Goal: Transaction & Acquisition: Purchase product/service

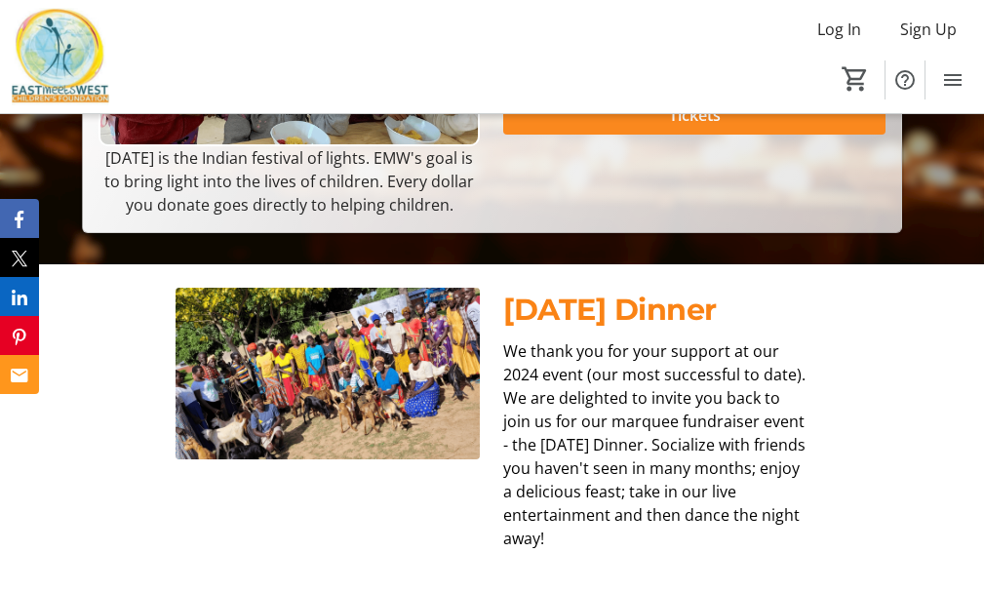
scroll to position [487, 0]
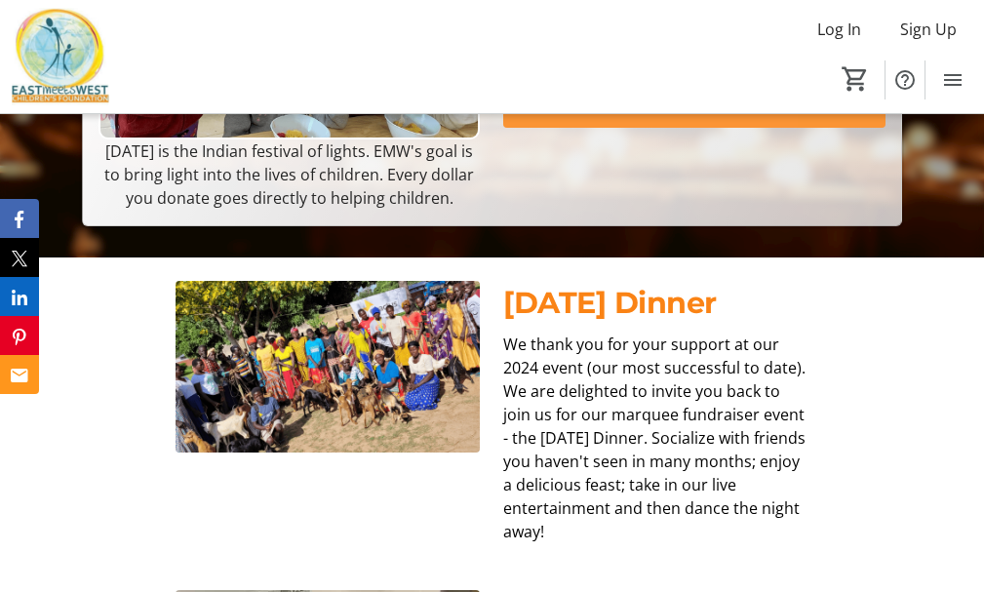
click at [594, 132] on span at bounding box center [693, 108] width 381 height 47
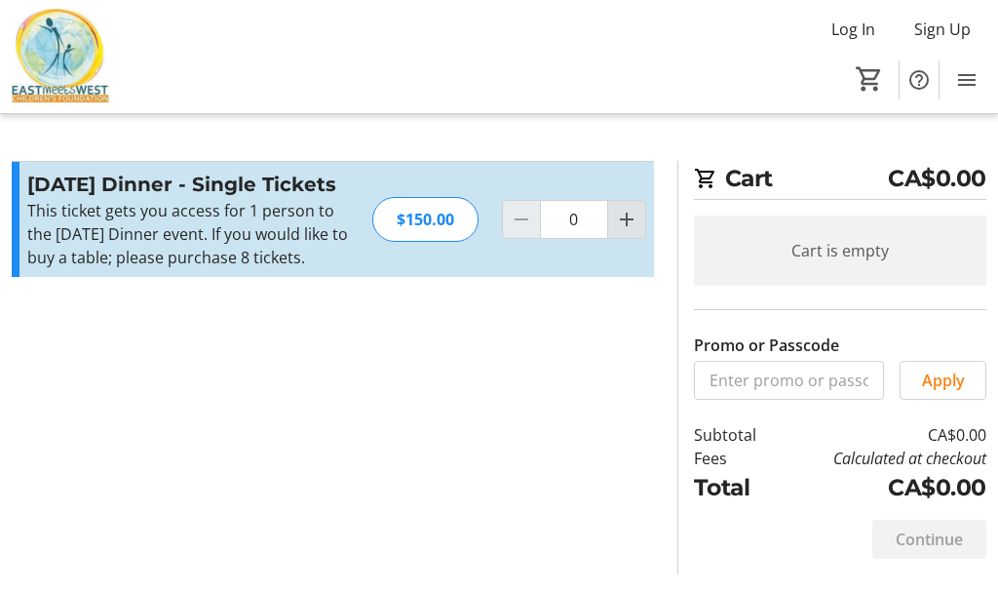
click at [631, 215] on mat-icon "Increment by one" at bounding box center [626, 219] width 23 height 23
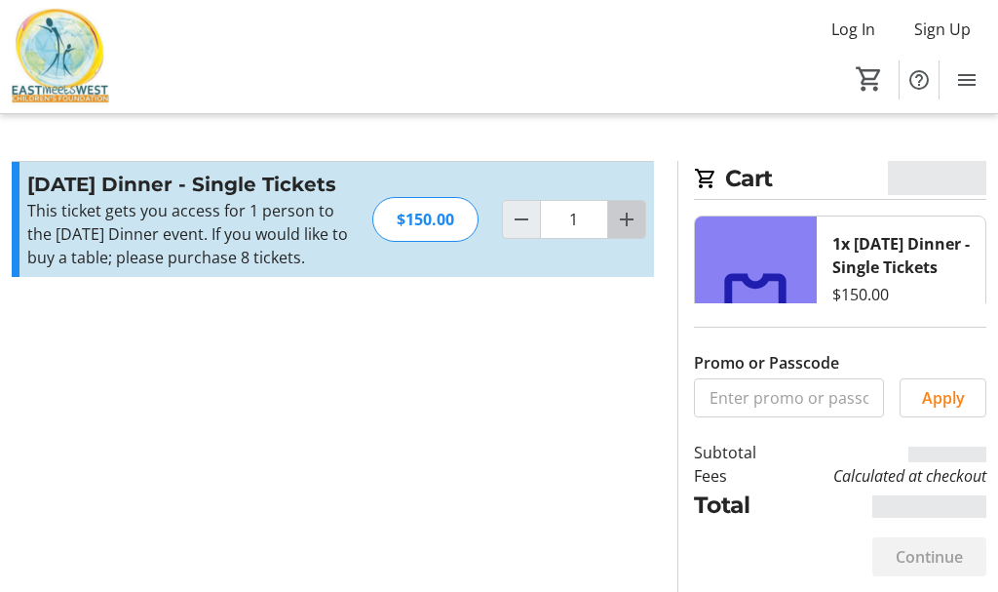
click at [631, 215] on mat-icon "Increment by one" at bounding box center [626, 219] width 23 height 23
type input "2"
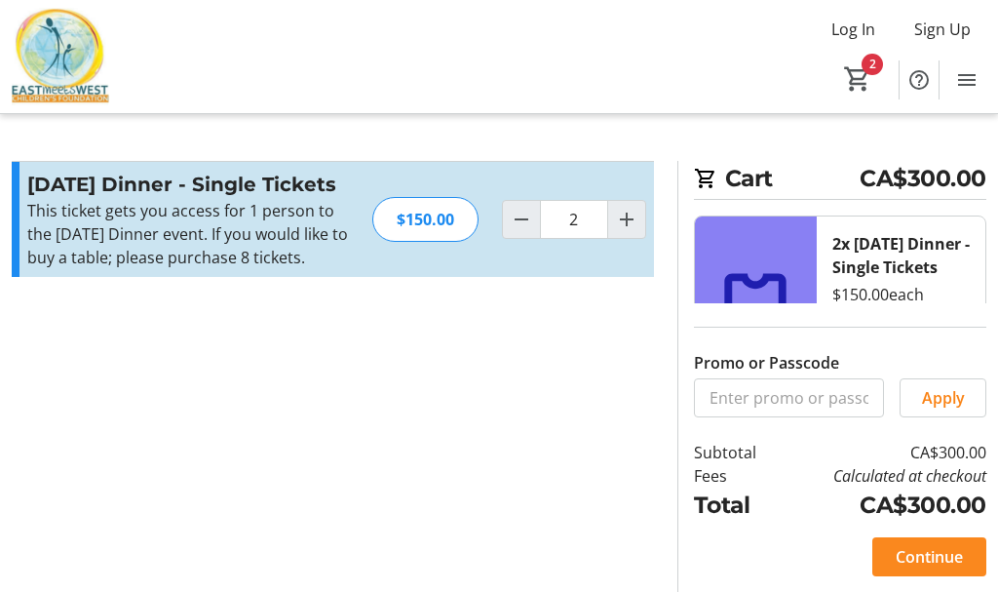
click at [923, 542] on span at bounding box center [929, 556] width 114 height 47
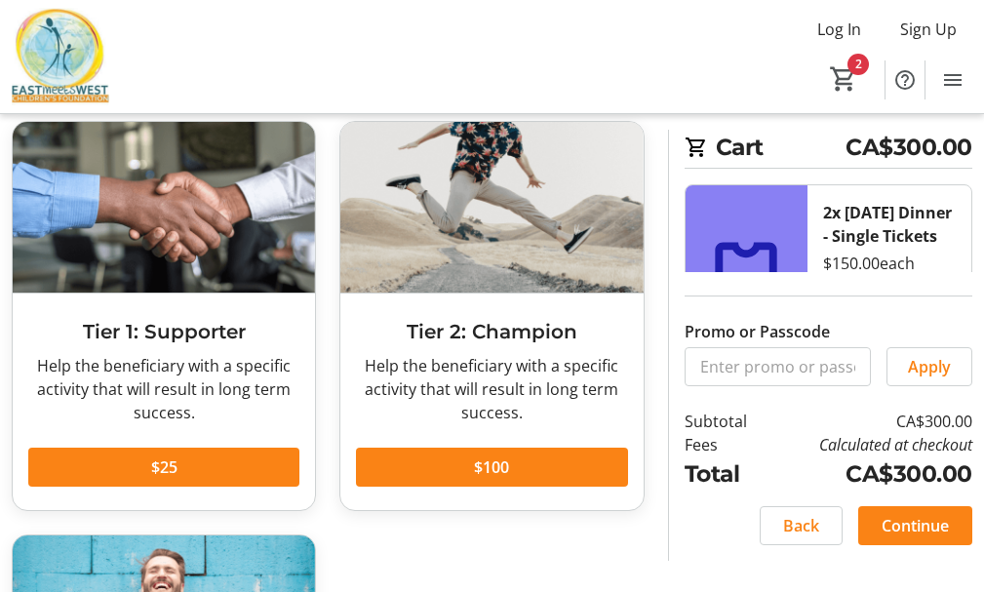
scroll to position [195, 0]
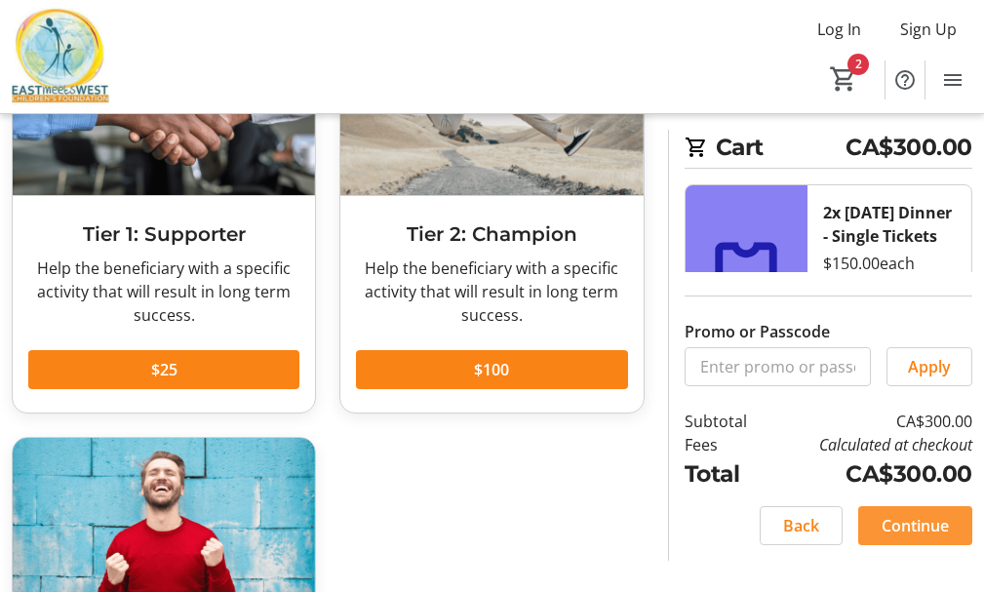
click at [878, 528] on span at bounding box center [915, 525] width 114 height 47
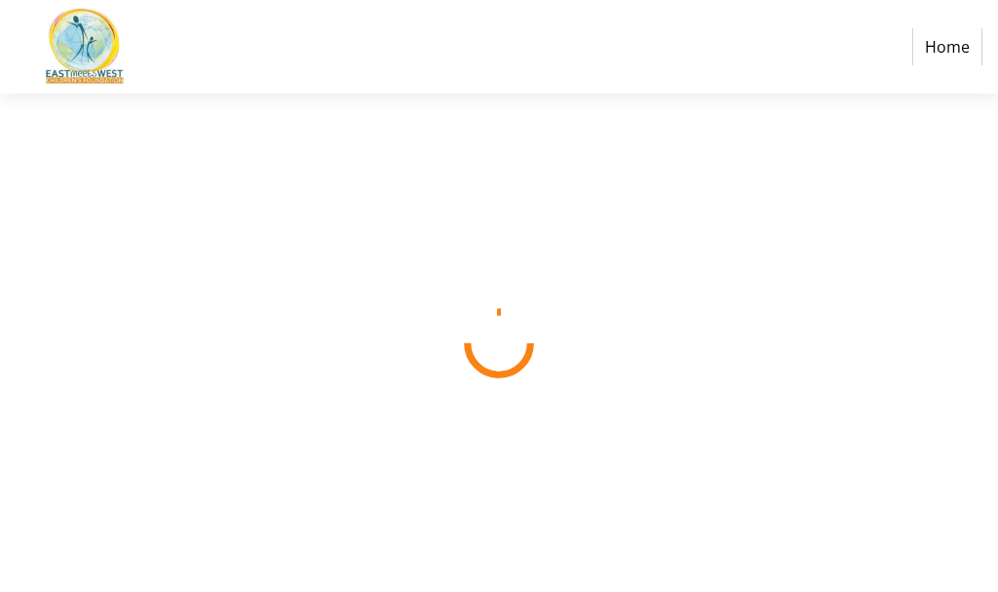
select select "CA"
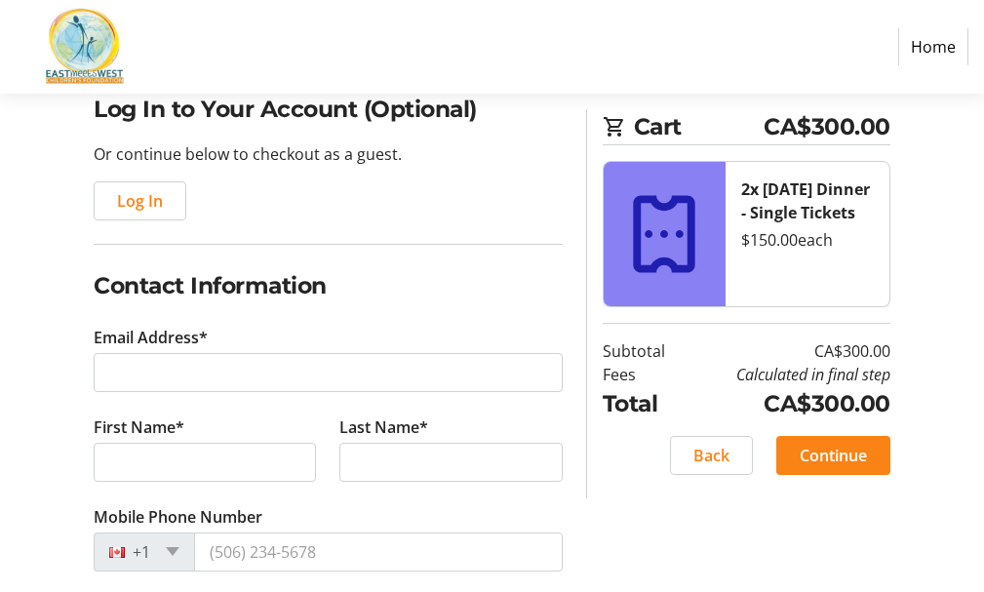
scroll to position [195, 0]
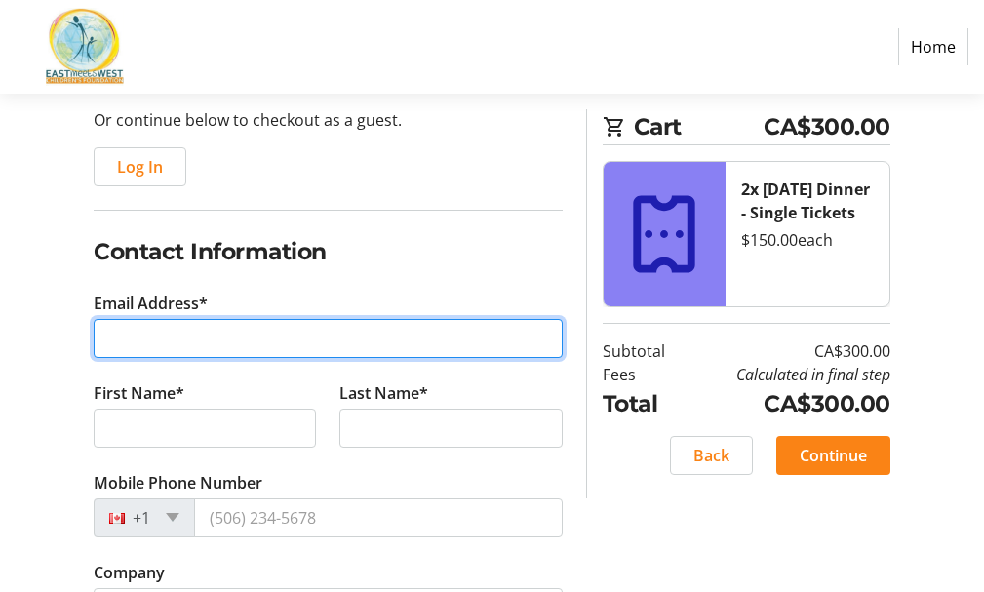
click at [322, 347] on input "Email Address*" at bounding box center [328, 338] width 469 height 39
type input "[EMAIL_ADDRESS][DOMAIN_NAME]"
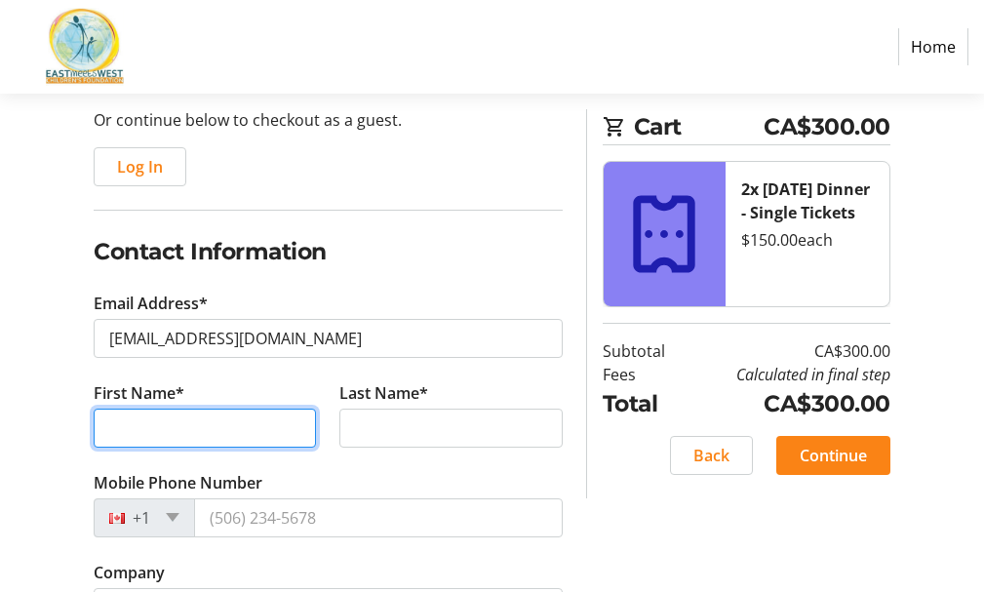
type input "[PERSON_NAME]"
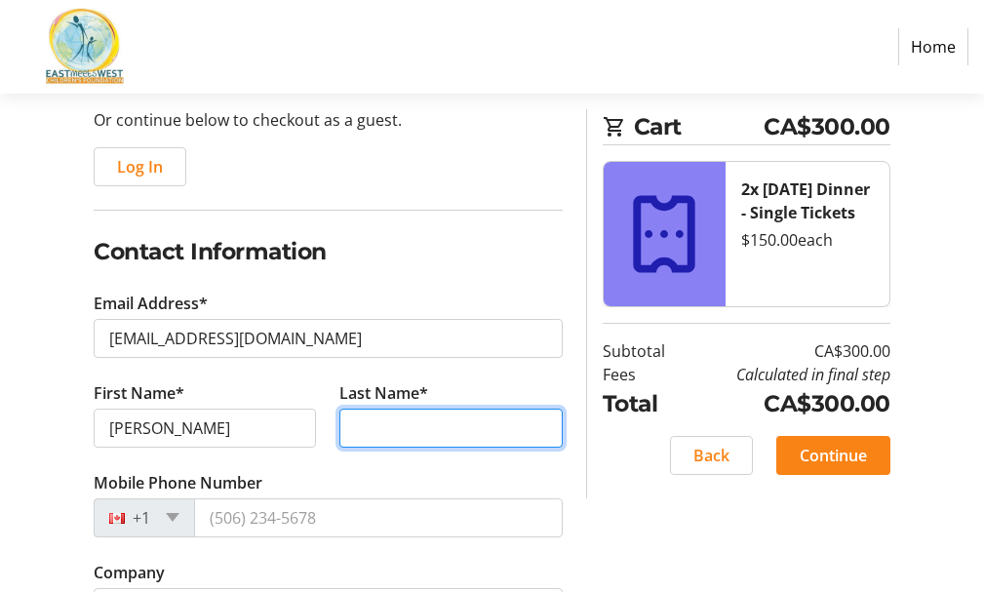
type input "[PERSON_NAME]"
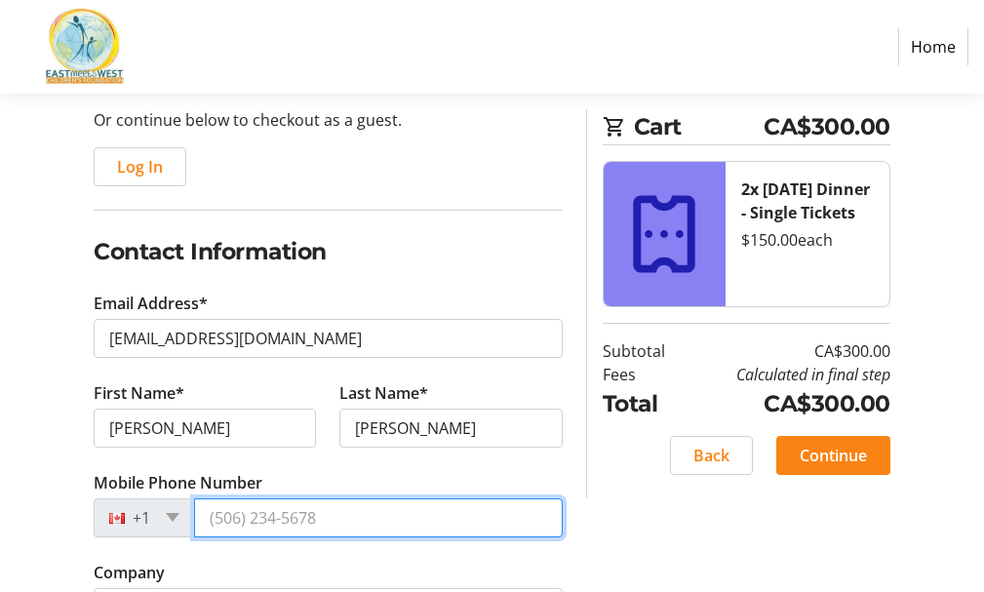
type input "[PHONE_NUMBER]"
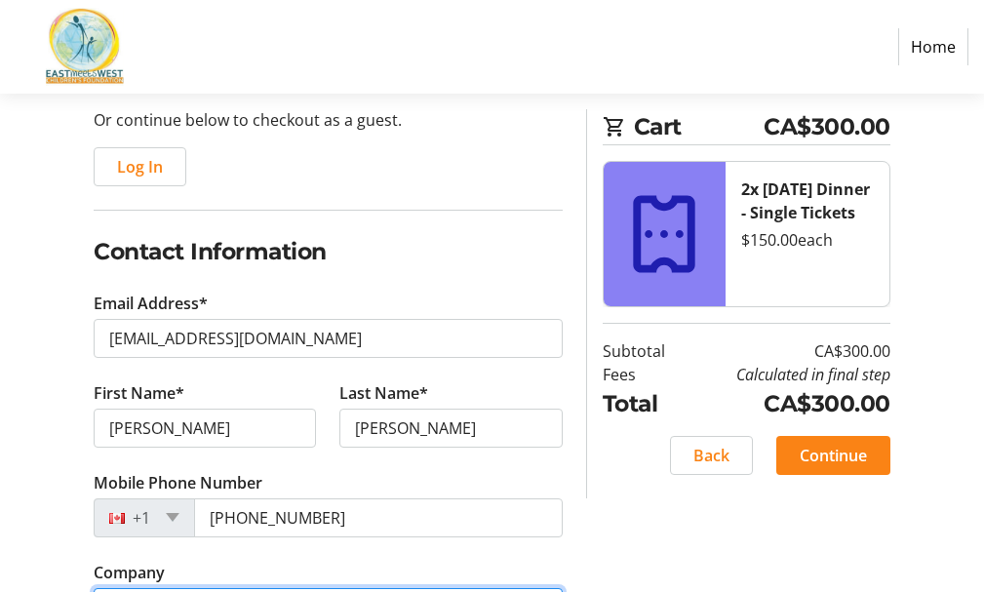
type input "okanagan court reporters"
type input "[STREET_ADDRESS][PERSON_NAME]"
type input "Kelowna"
select select "BC"
type input "V1Y2A3"
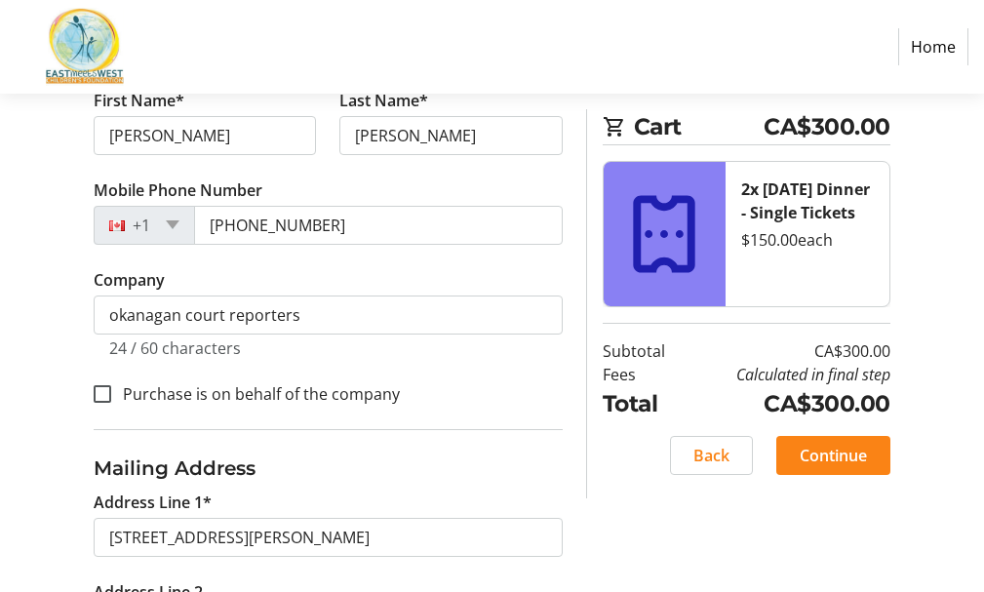
scroll to position [585, 0]
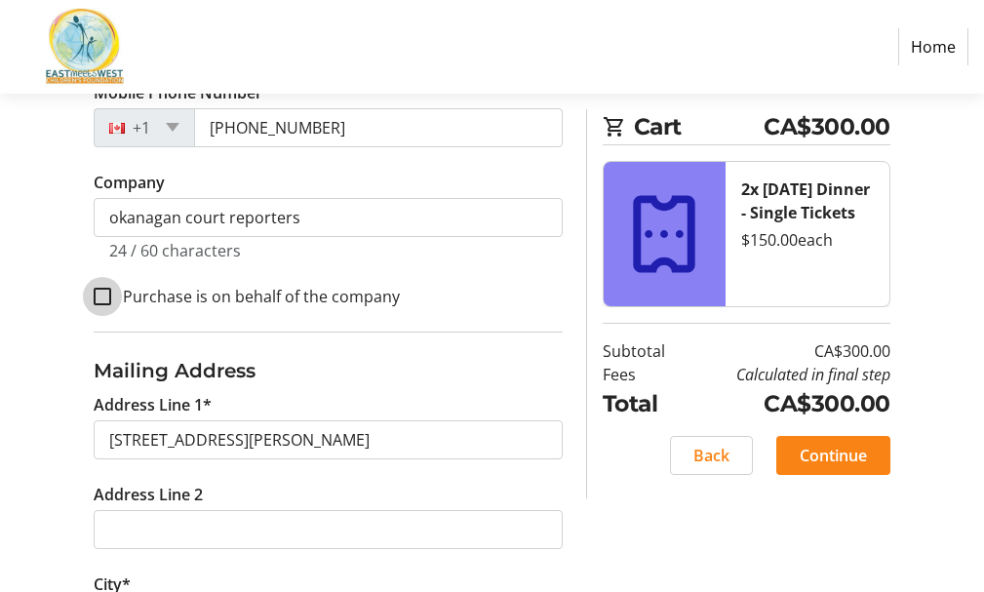
click at [98, 290] on input "Purchase is on behalf of the company" at bounding box center [103, 297] width 18 height 18
checkbox input "true"
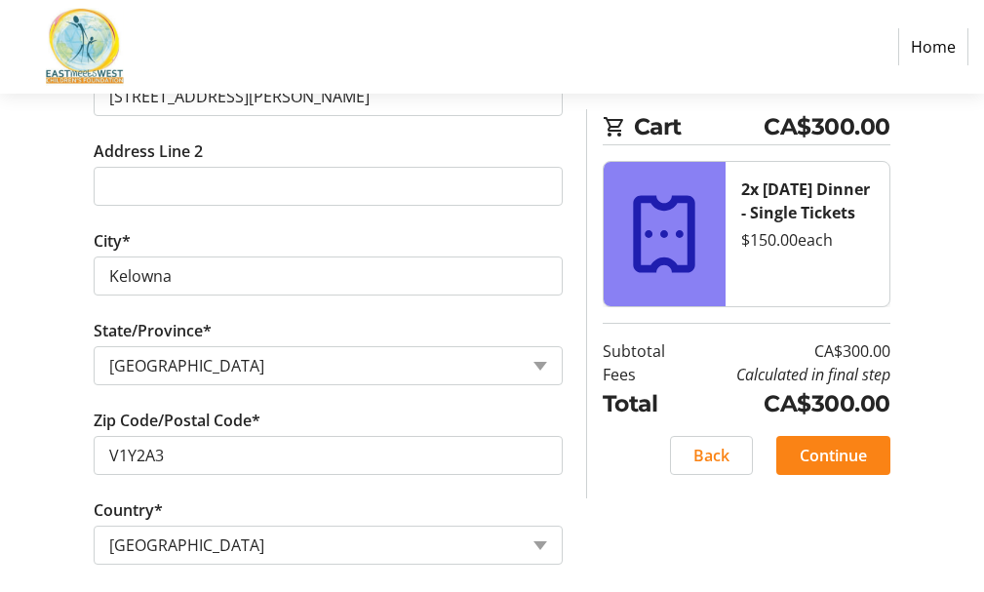
scroll to position [948, 0]
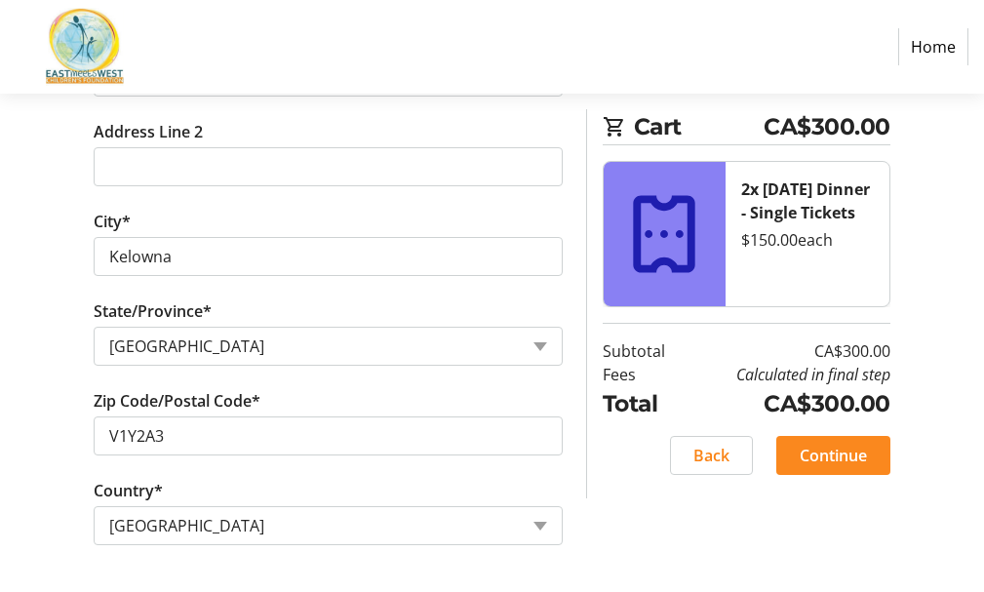
click at [813, 456] on span "Continue" at bounding box center [832, 454] width 67 height 23
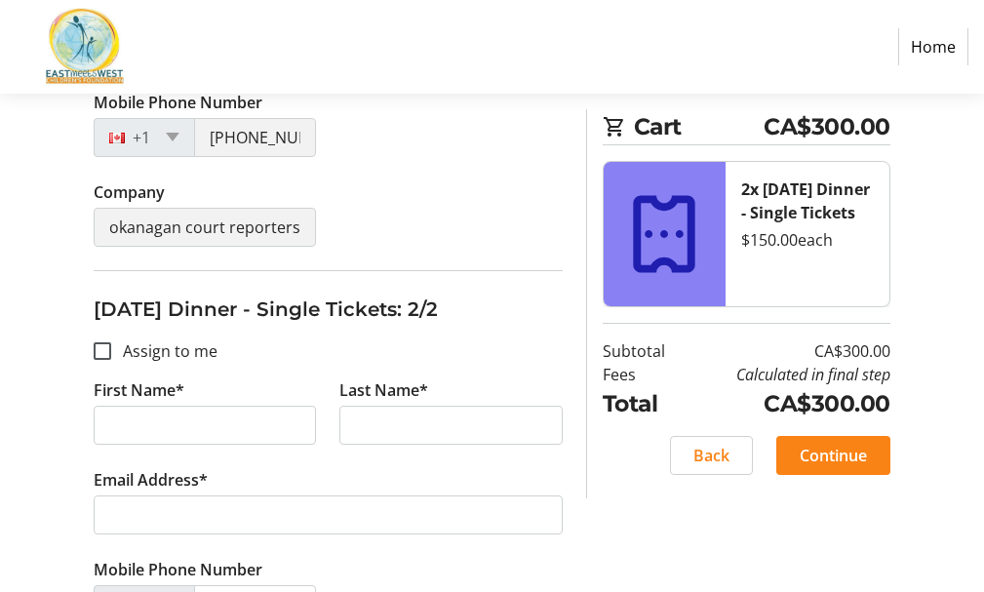
scroll to position [682, 0]
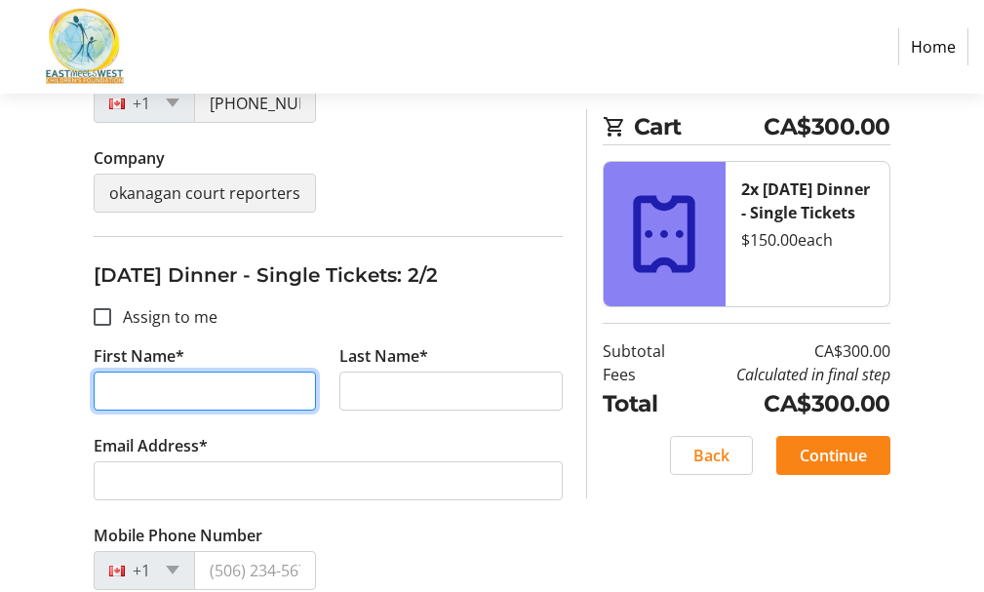
click at [119, 388] on input "First Name*" at bounding box center [205, 390] width 222 height 39
type input "[PERSON_NAME]"
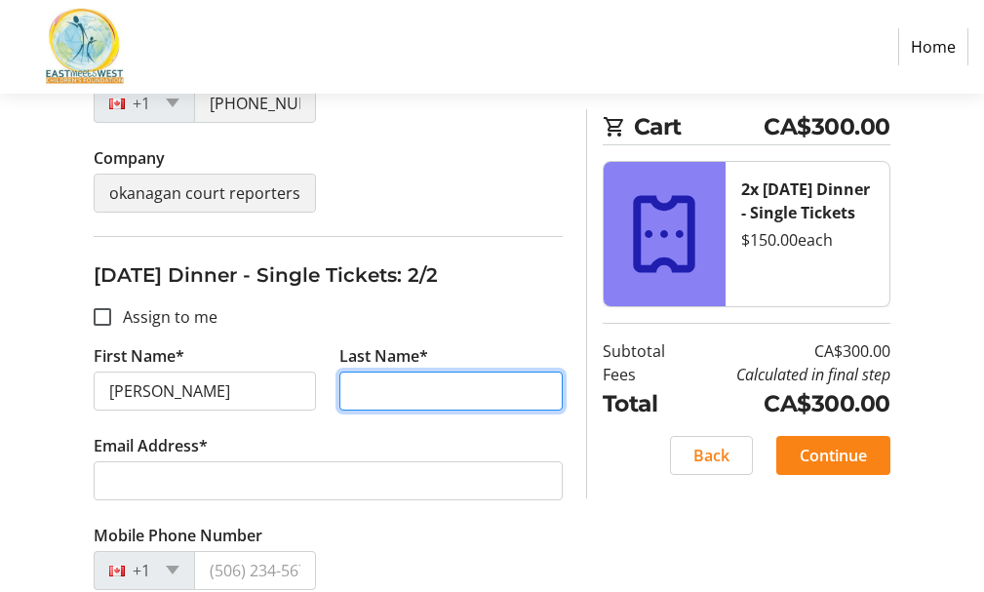
click at [419, 386] on input "Last Name*" at bounding box center [450, 390] width 222 height 39
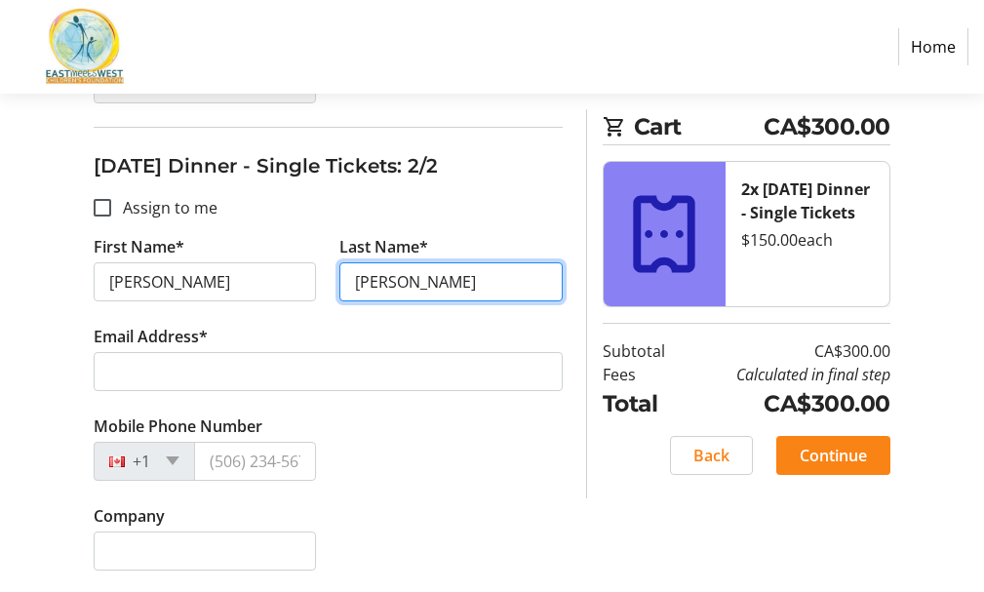
scroll to position [793, 0]
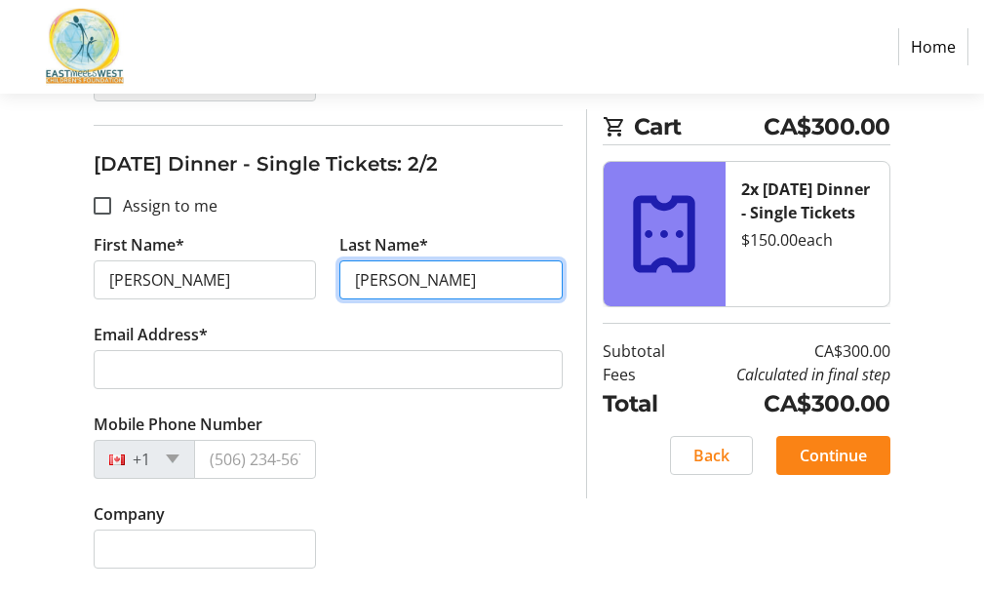
type input "[PERSON_NAME]"
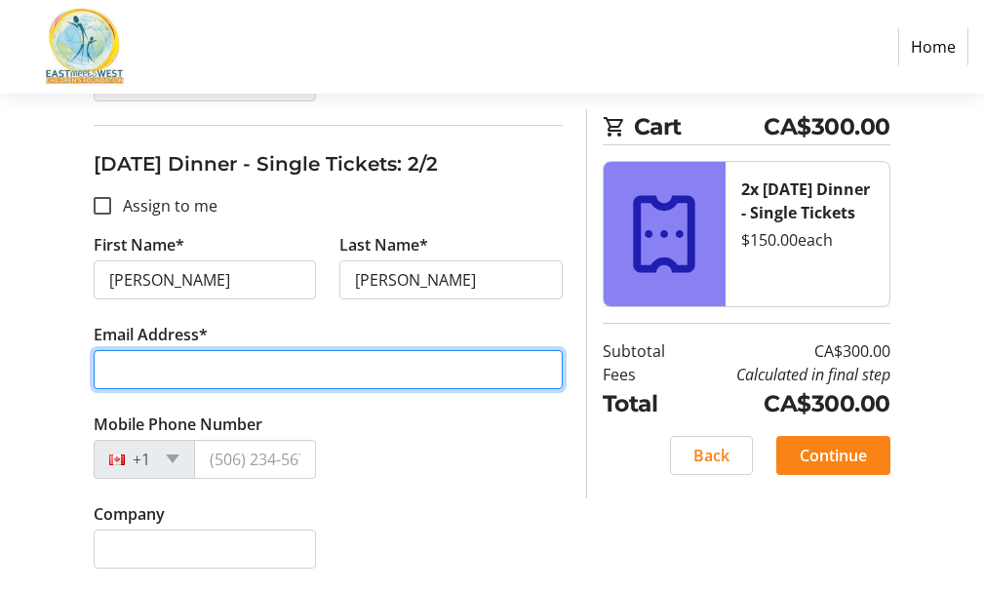
click at [318, 350] on input "Email Address*" at bounding box center [328, 369] width 469 height 39
type input "[EMAIL_ADDRESS][DOMAIN_NAME]"
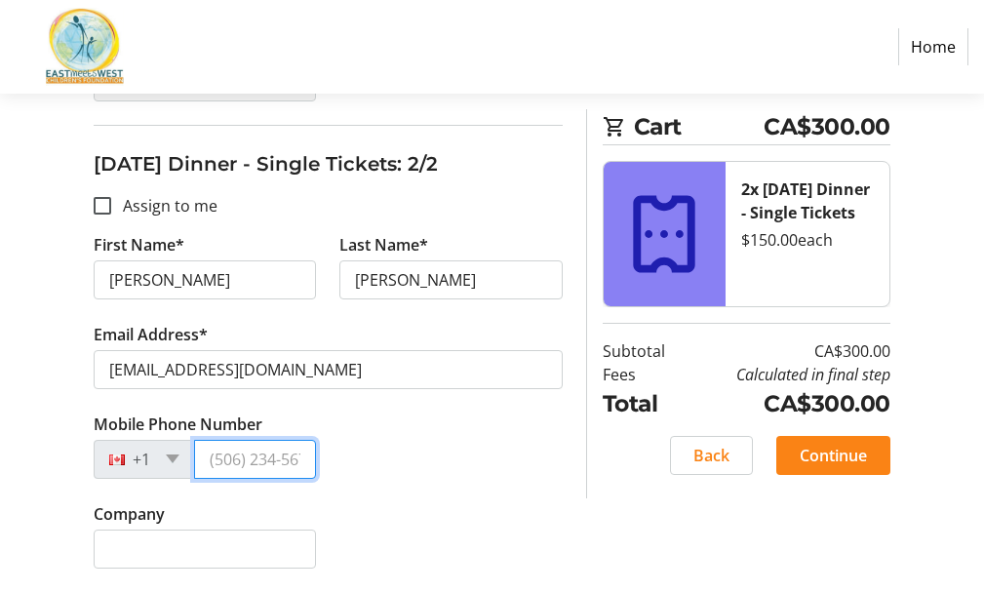
type input "[PHONE_NUMBER]"
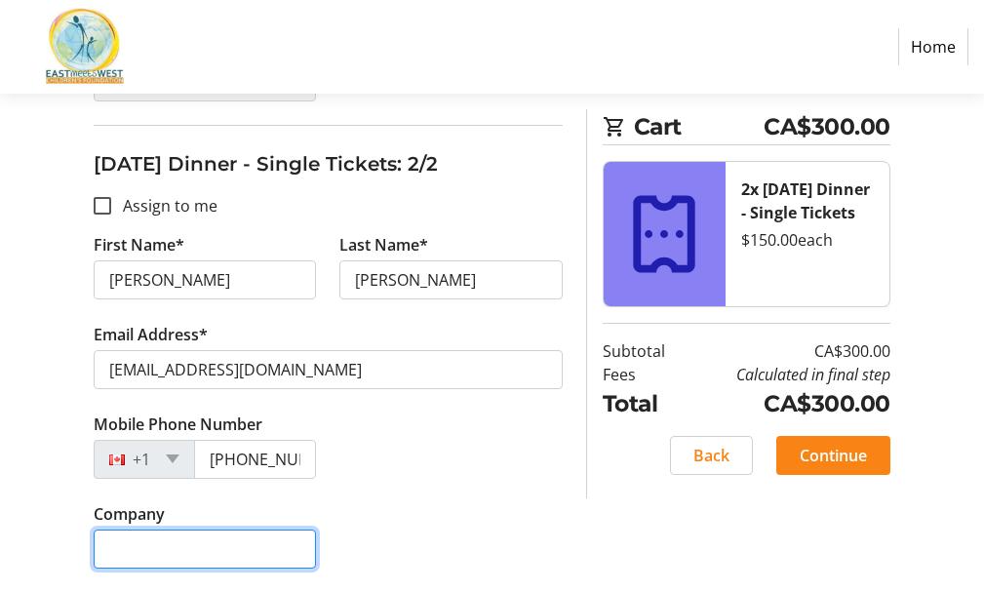
type input "okanagan court reporters"
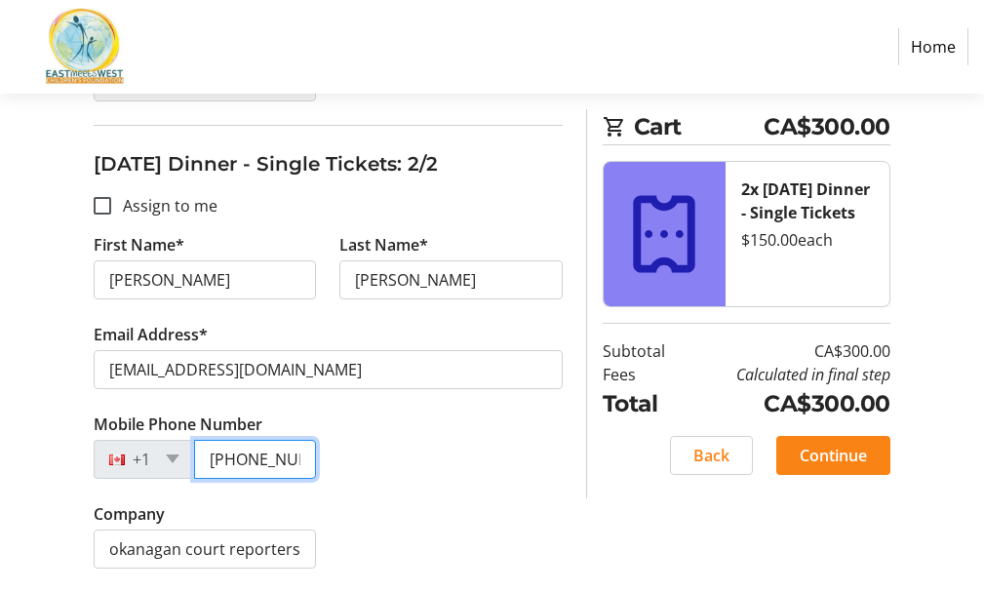
click at [291, 465] on input "[PHONE_NUMBER]" at bounding box center [255, 459] width 122 height 39
click at [302, 450] on input "[PHONE_NUMBER]" at bounding box center [255, 459] width 122 height 39
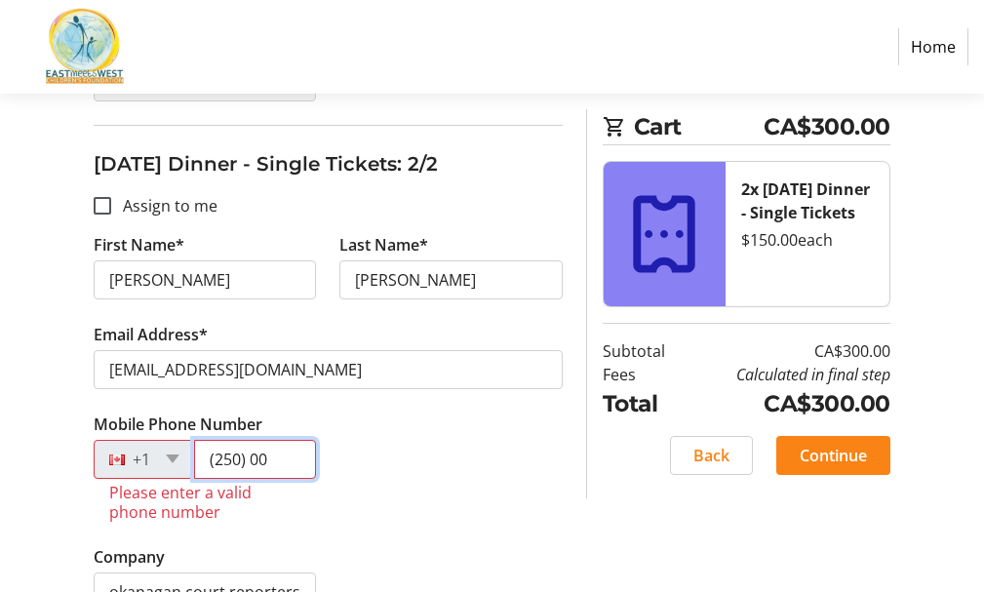
click at [281, 452] on input "(250) 00" at bounding box center [255, 459] width 122 height 39
type input "2"
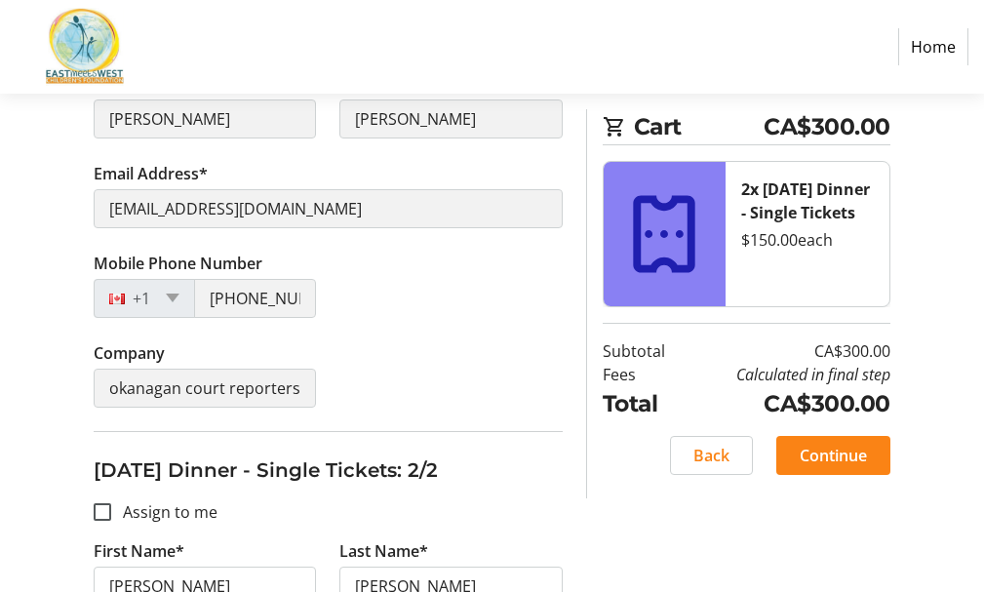
scroll to position [390, 0]
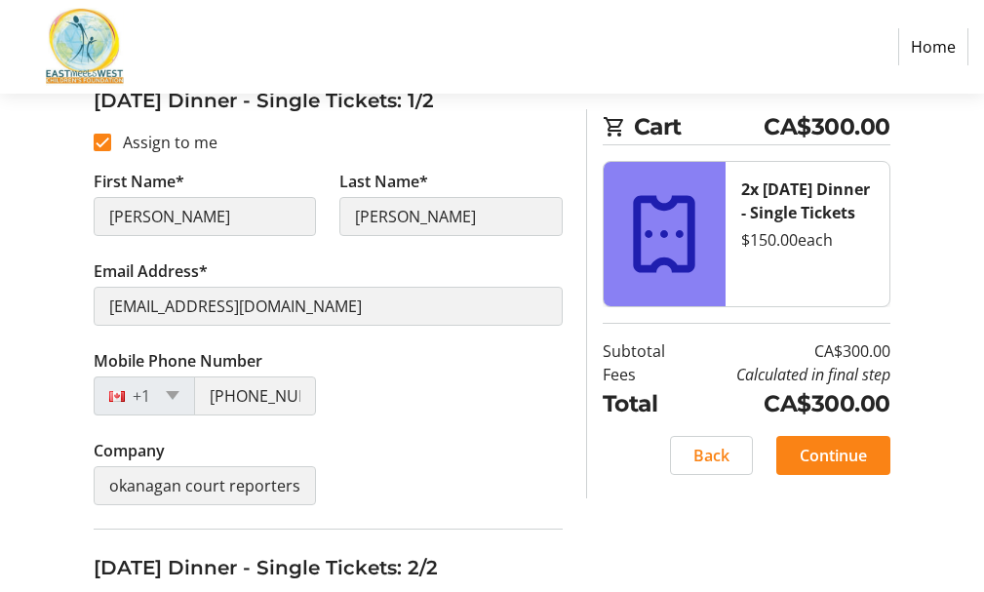
type input "[PHONE_NUMBER]"
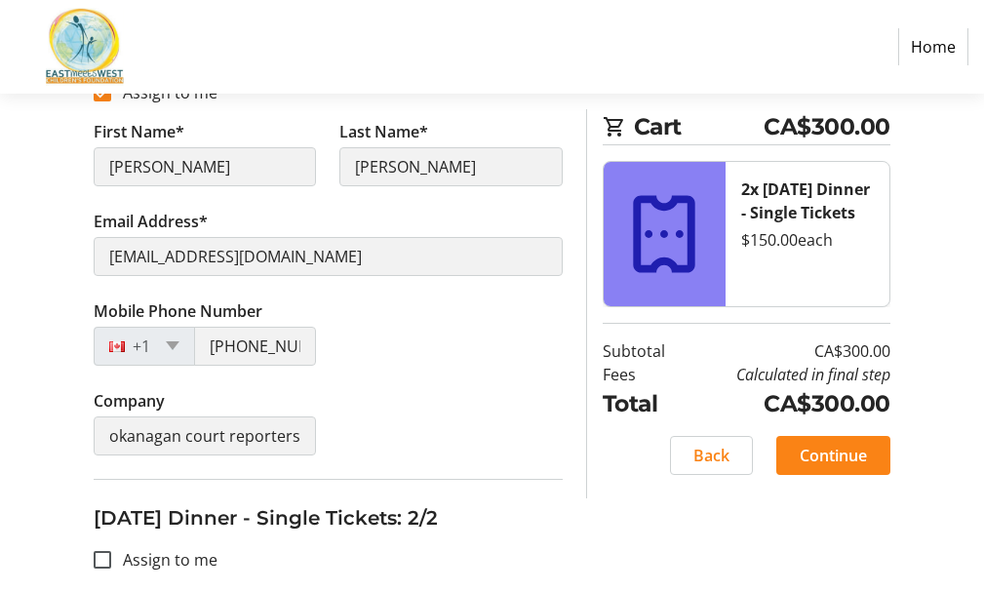
scroll to position [487, 0]
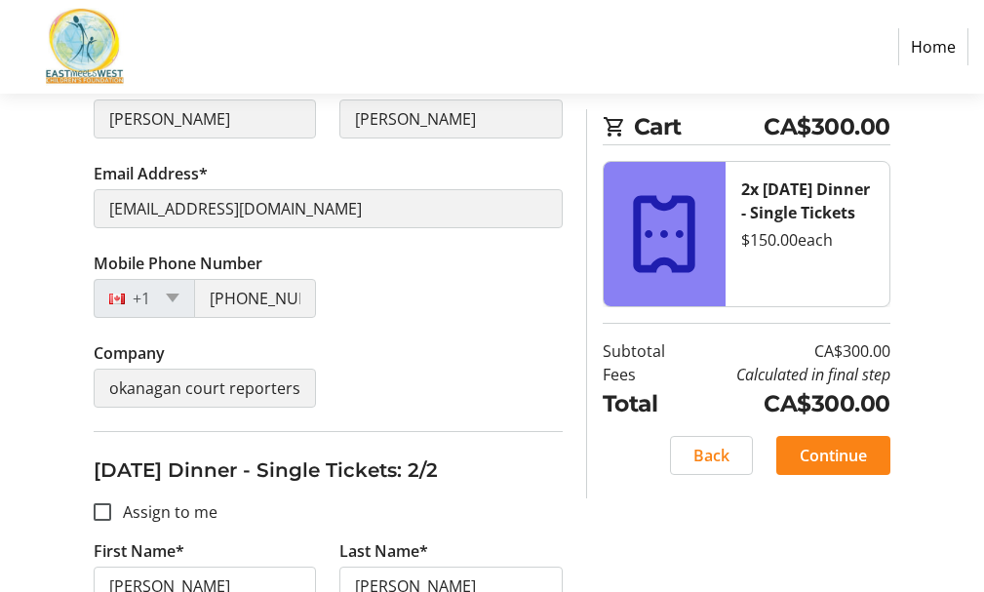
click at [177, 303] on div "+1" at bounding box center [144, 298] width 101 height 39
click at [174, 290] on div "+1" at bounding box center [144, 298] width 101 height 39
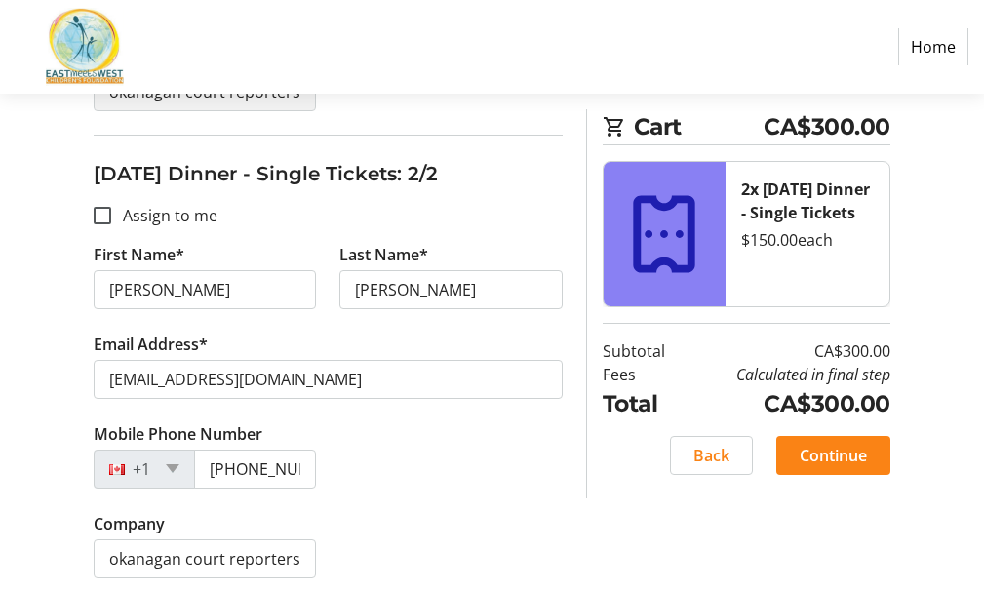
scroll to position [793, 0]
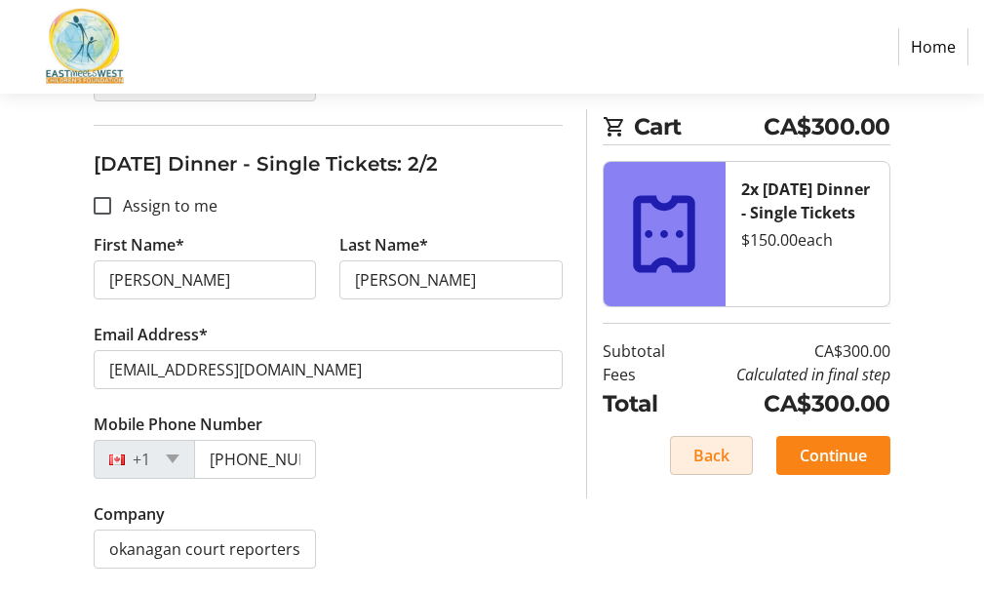
click at [720, 455] on span "Back" at bounding box center [711, 454] width 36 height 23
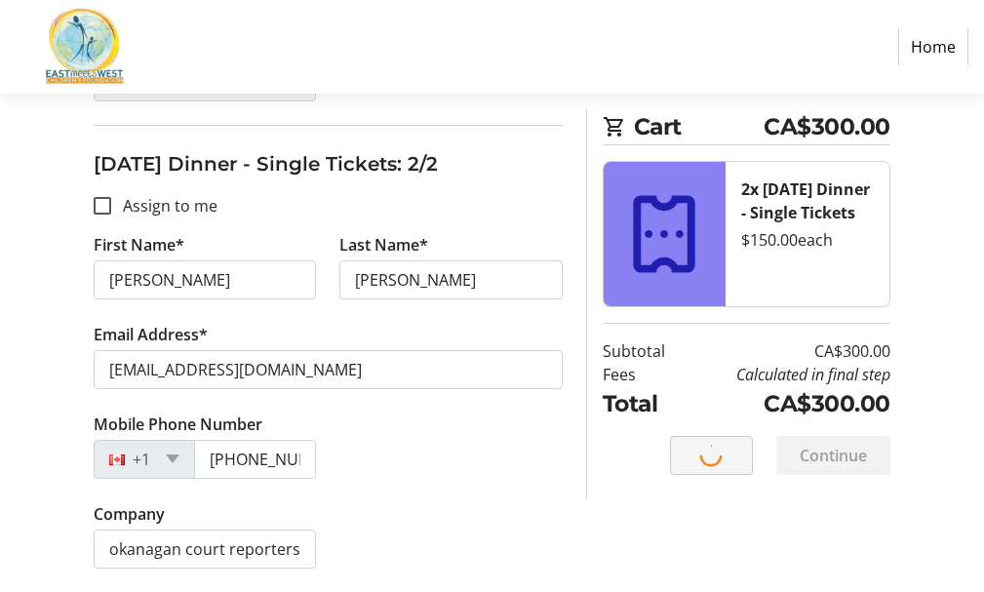
select select "BC"
select select "CA"
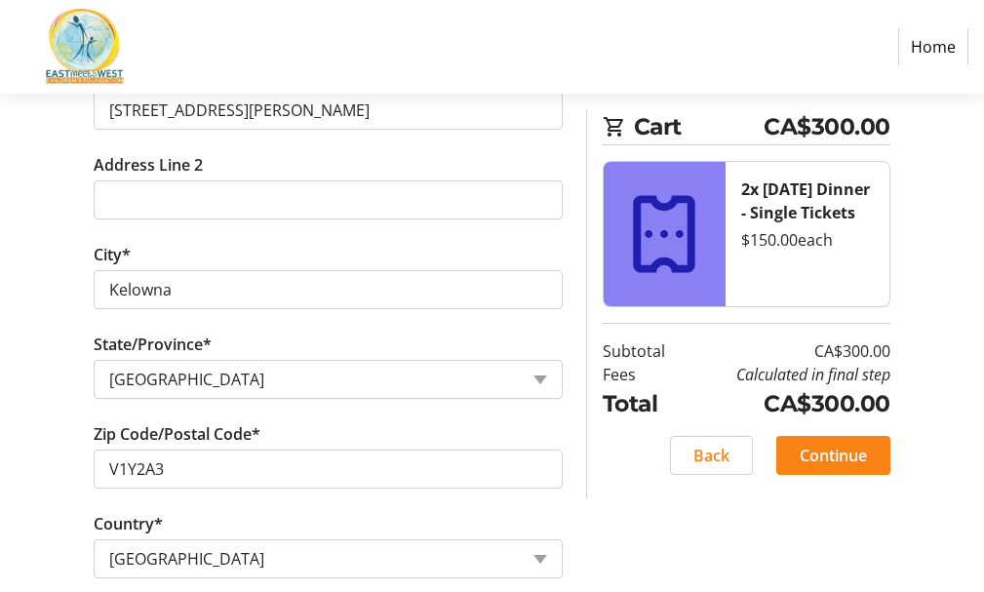
scroll to position [948, 0]
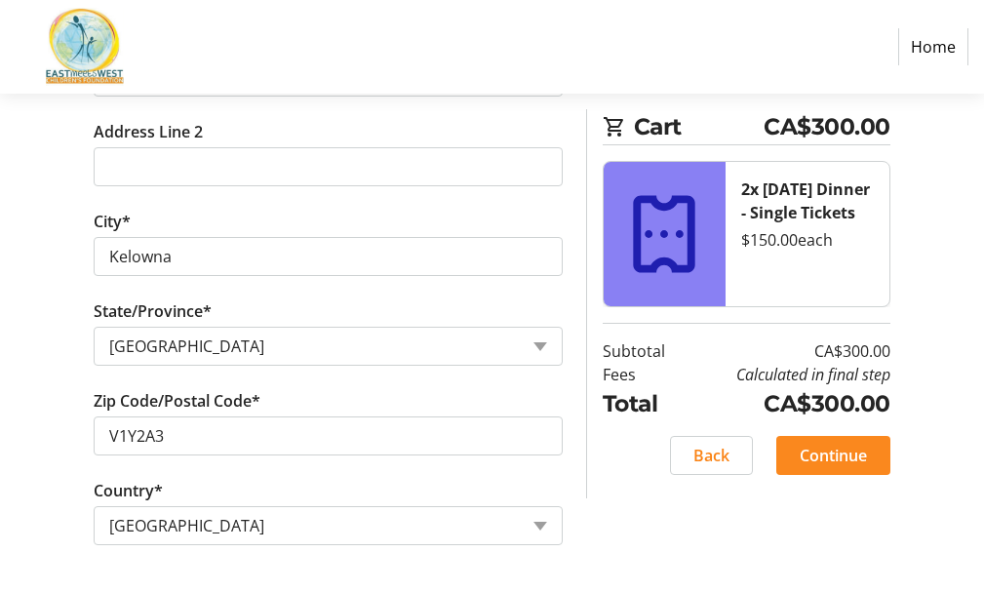
click at [805, 453] on span "Continue" at bounding box center [832, 454] width 67 height 23
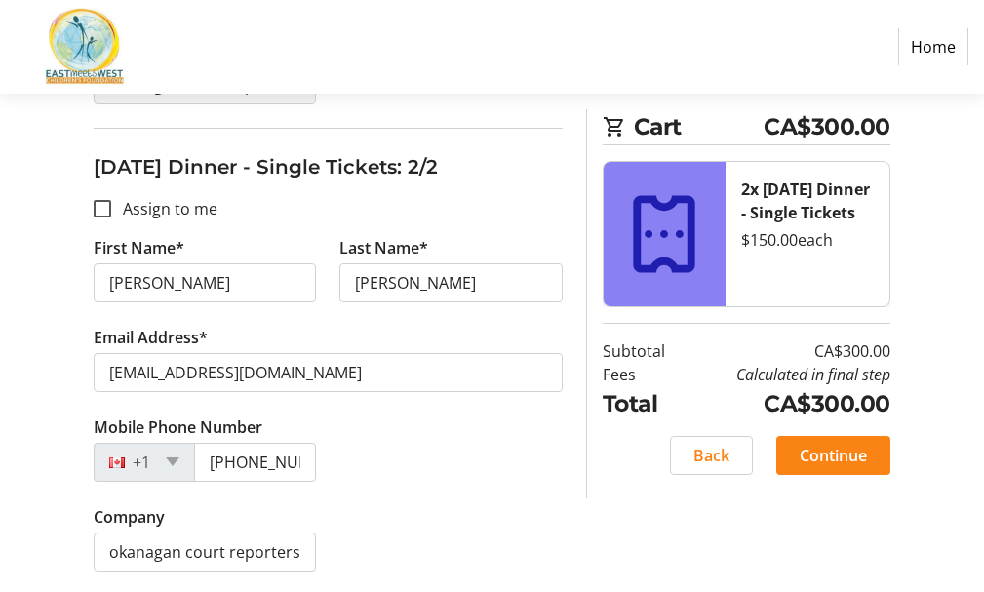
scroll to position [793, 0]
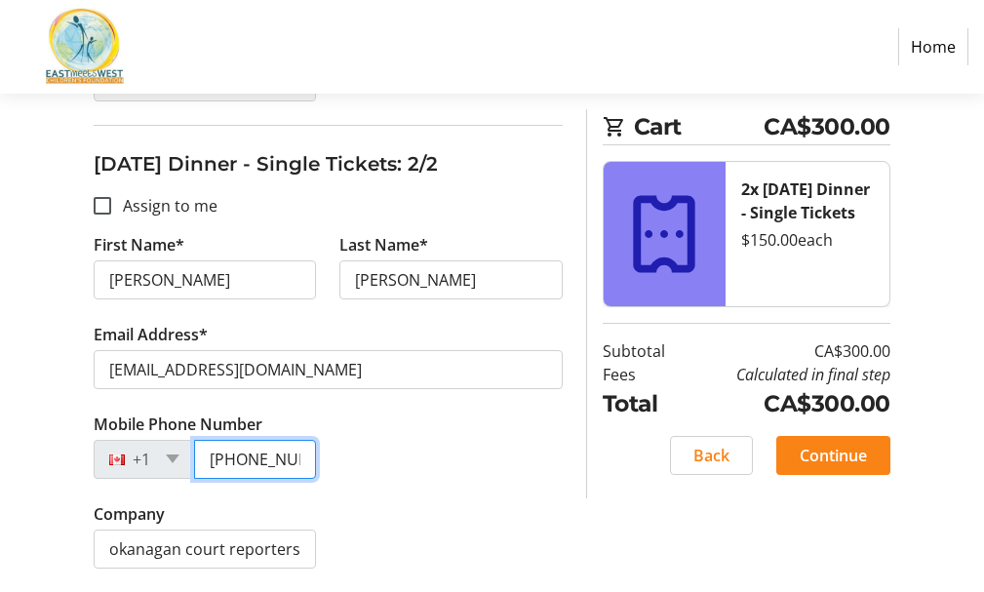
click at [295, 448] on input "[PHONE_NUMBER]" at bounding box center [255, 459] width 122 height 39
type input "0"
type input "[PHONE_NUMBER]"
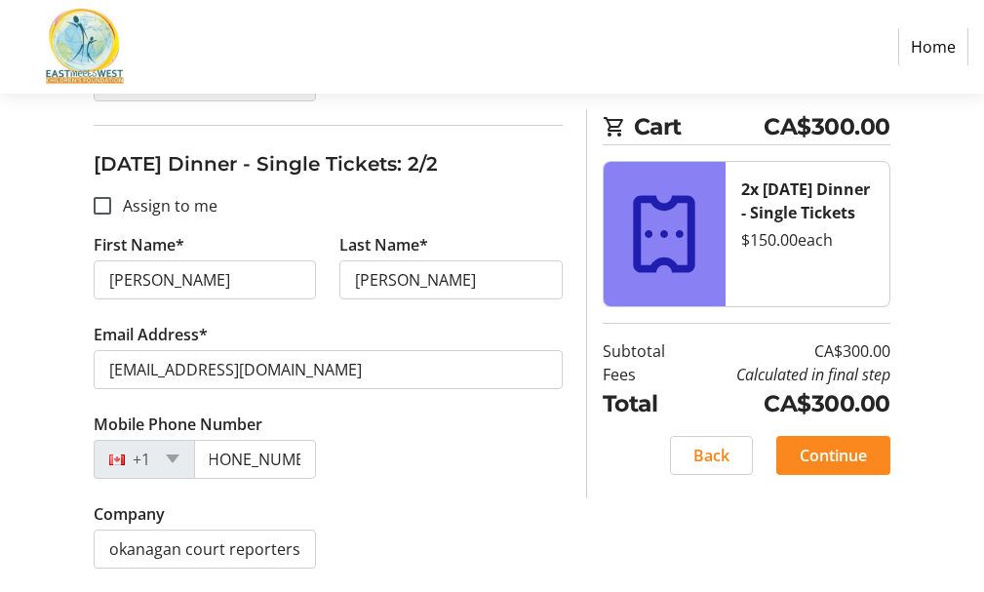
click at [805, 454] on span "Continue" at bounding box center [832, 454] width 67 height 23
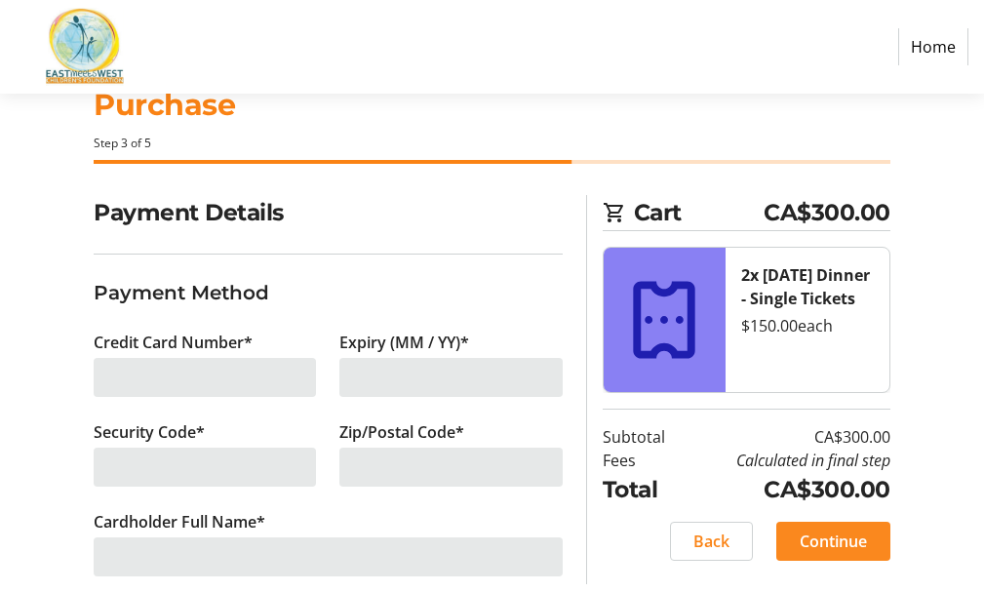
scroll to position [89, 0]
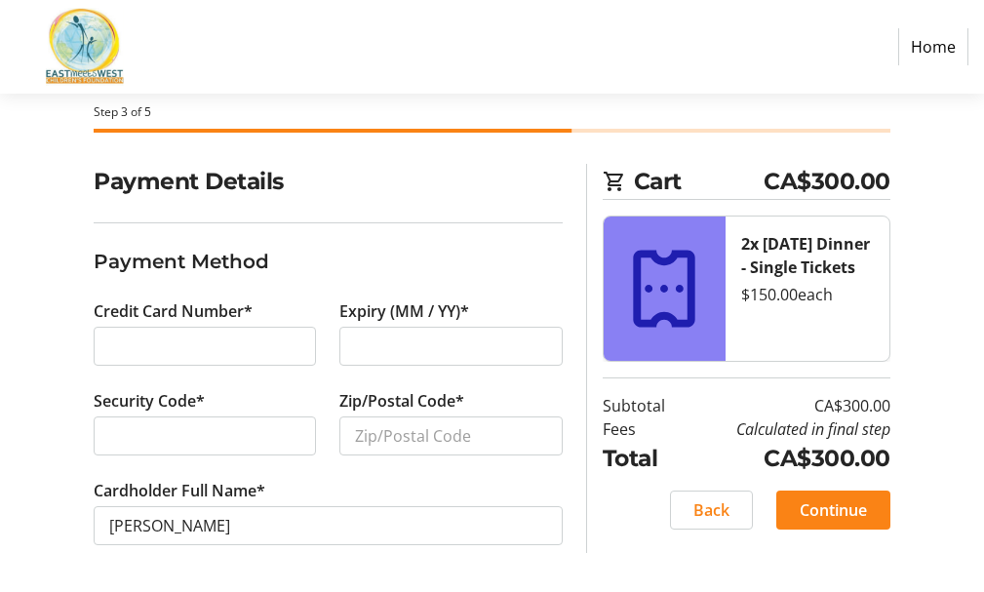
click at [246, 359] on div at bounding box center [205, 346] width 222 height 39
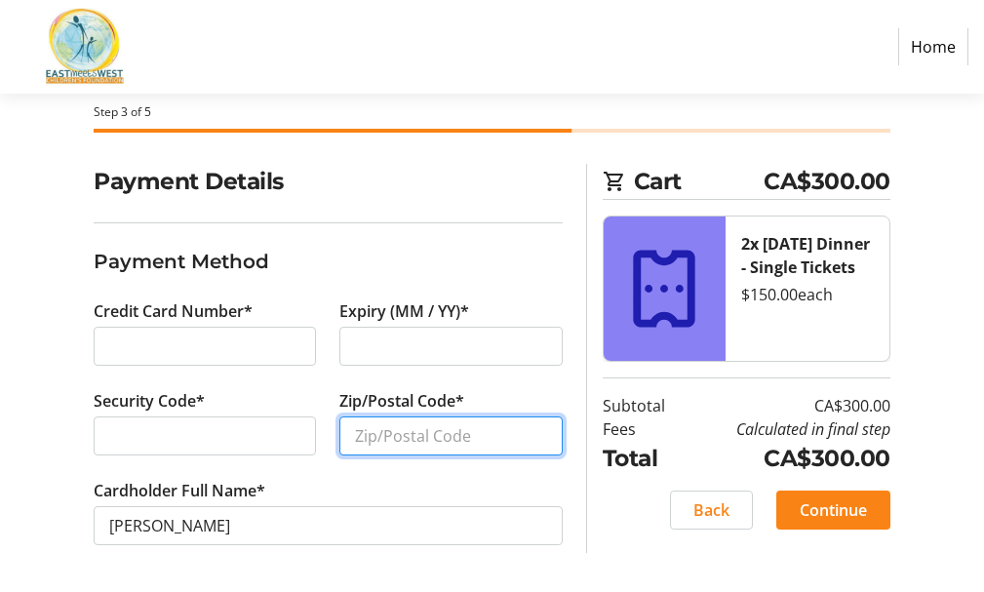
click at [385, 439] on input "Zip/Postal Code*" at bounding box center [450, 435] width 222 height 39
type input "v1y 2a3"
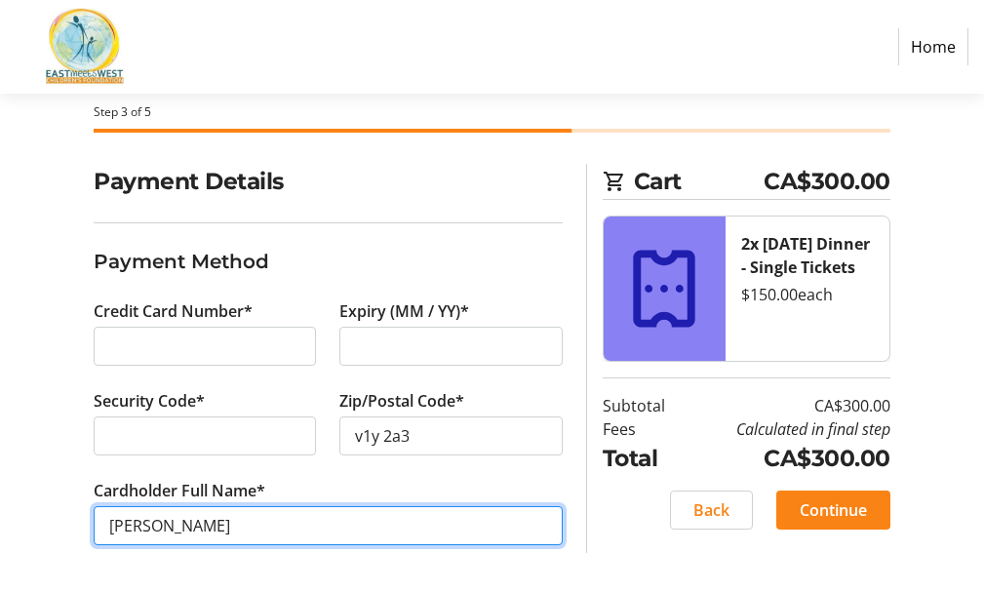
click at [485, 537] on input "[PERSON_NAME]" at bounding box center [328, 525] width 469 height 39
type input "[PERSON_NAME]"
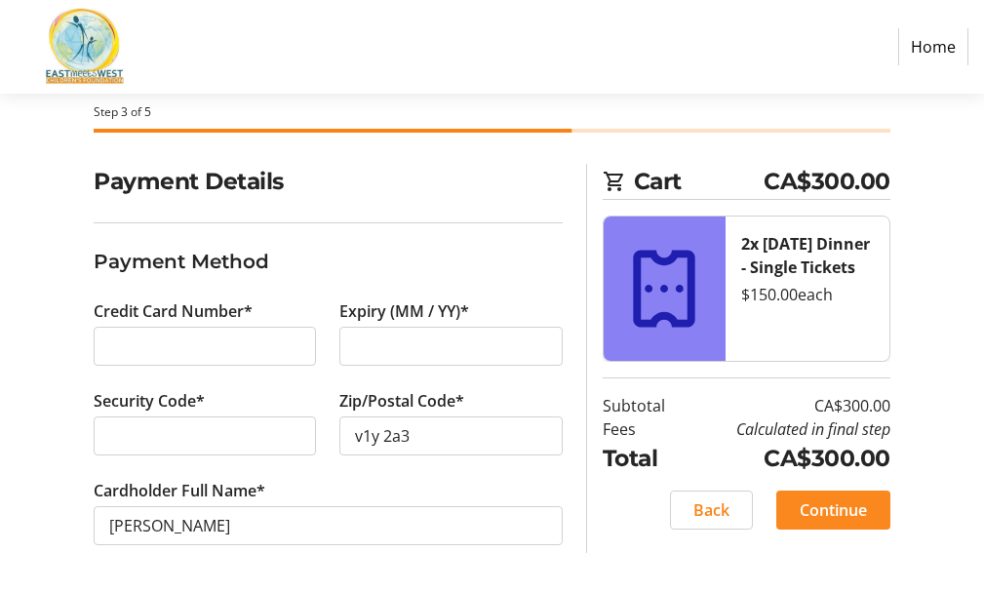
click at [823, 517] on span "Continue" at bounding box center [832, 509] width 67 height 23
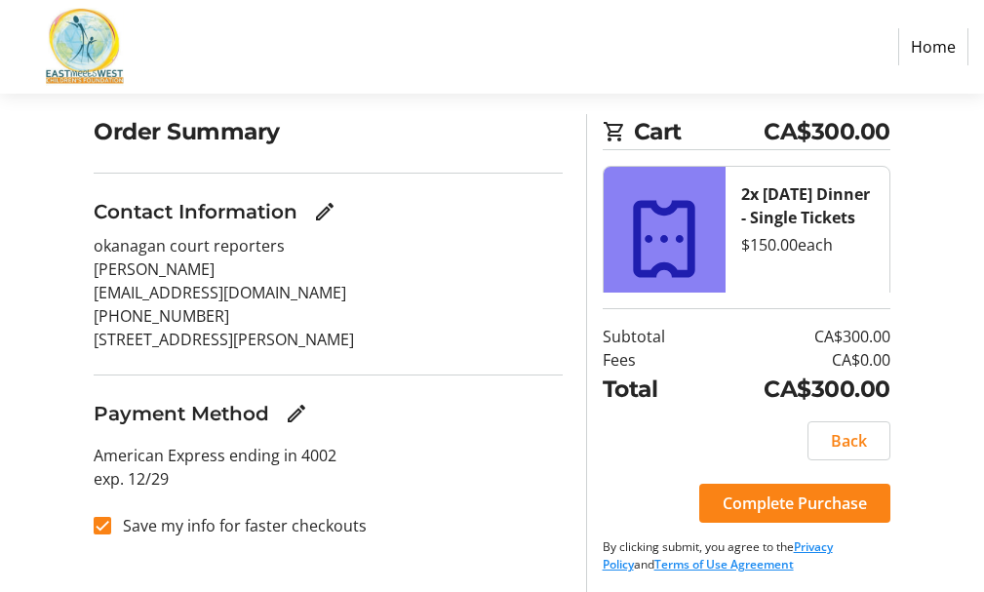
scroll to position [144, 0]
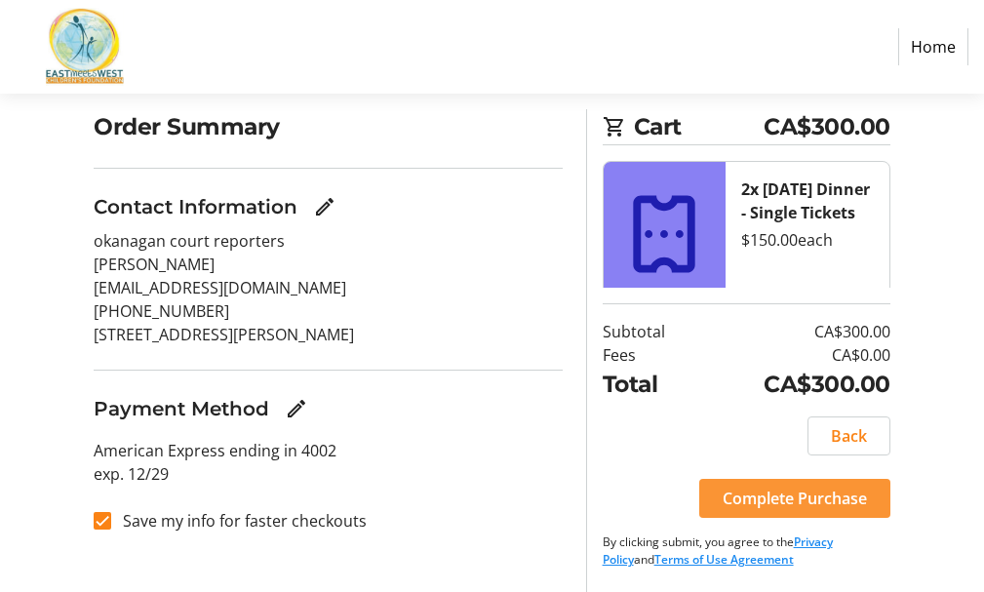
click at [754, 493] on span "Complete Purchase" at bounding box center [794, 497] width 144 height 23
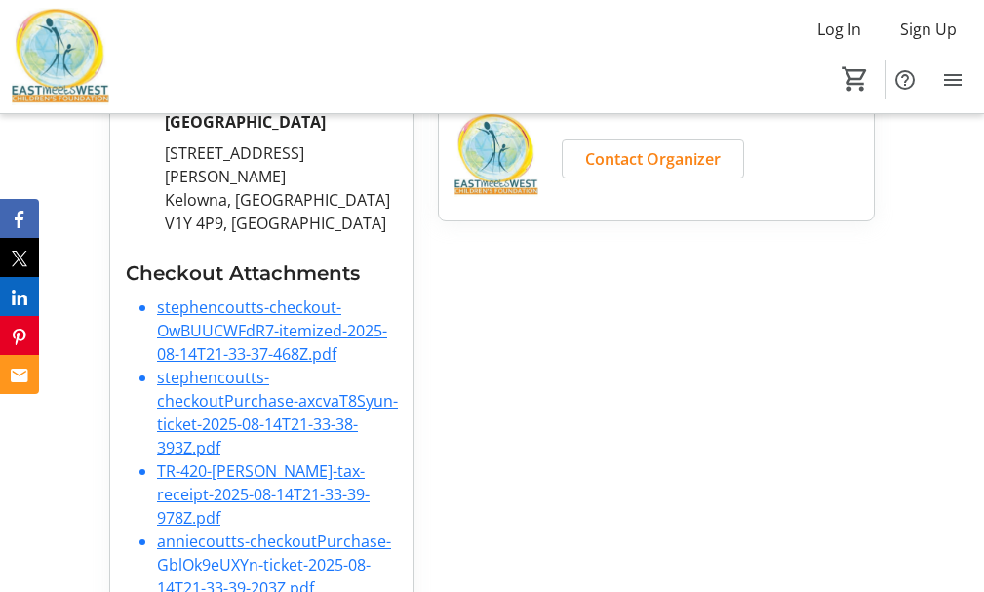
scroll to position [558, 0]
